Goal: Information Seeking & Learning: Learn about a topic

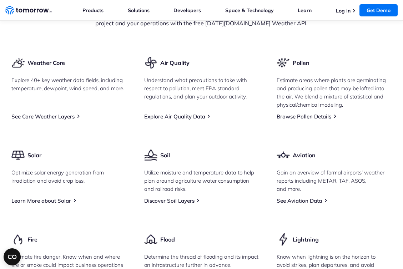
scroll to position [868, 0]
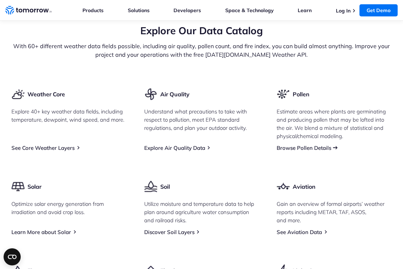
click at [286, 151] on link "Browse Pollen Details" at bounding box center [304, 148] width 55 height 7
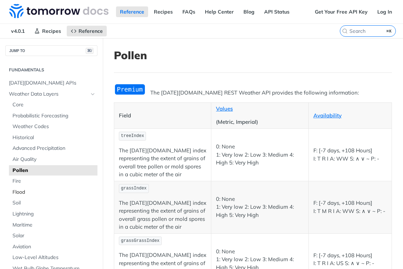
click at [20, 193] on span "Flood" at bounding box center [53, 192] width 83 height 7
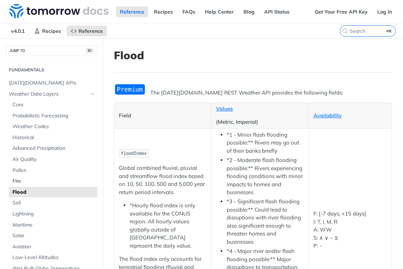
click at [20, 183] on span "Fire" at bounding box center [53, 181] width 83 height 7
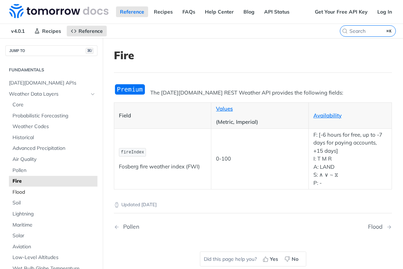
click at [20, 195] on span "Flood" at bounding box center [53, 192] width 83 height 7
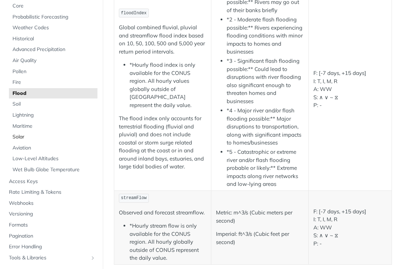
scroll to position [66, 0]
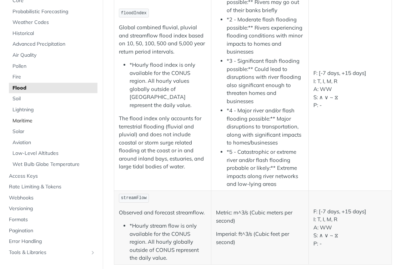
click at [25, 119] on span "Maritime" at bounding box center [53, 120] width 83 height 7
